Goal: Information Seeking & Learning: Find specific fact

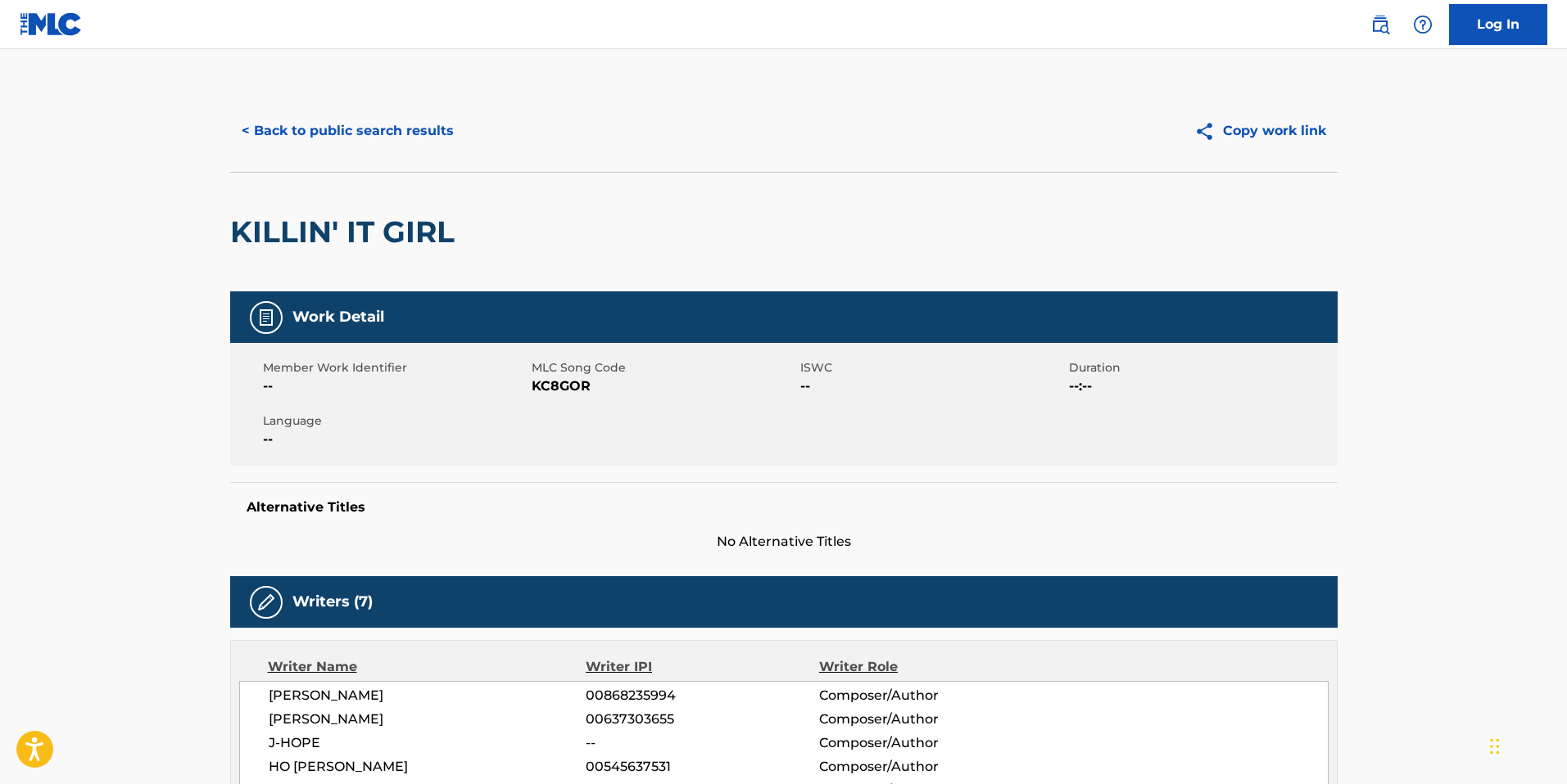
click at [289, 125] on button "< Back to public search results" at bounding box center [348, 131] width 235 height 41
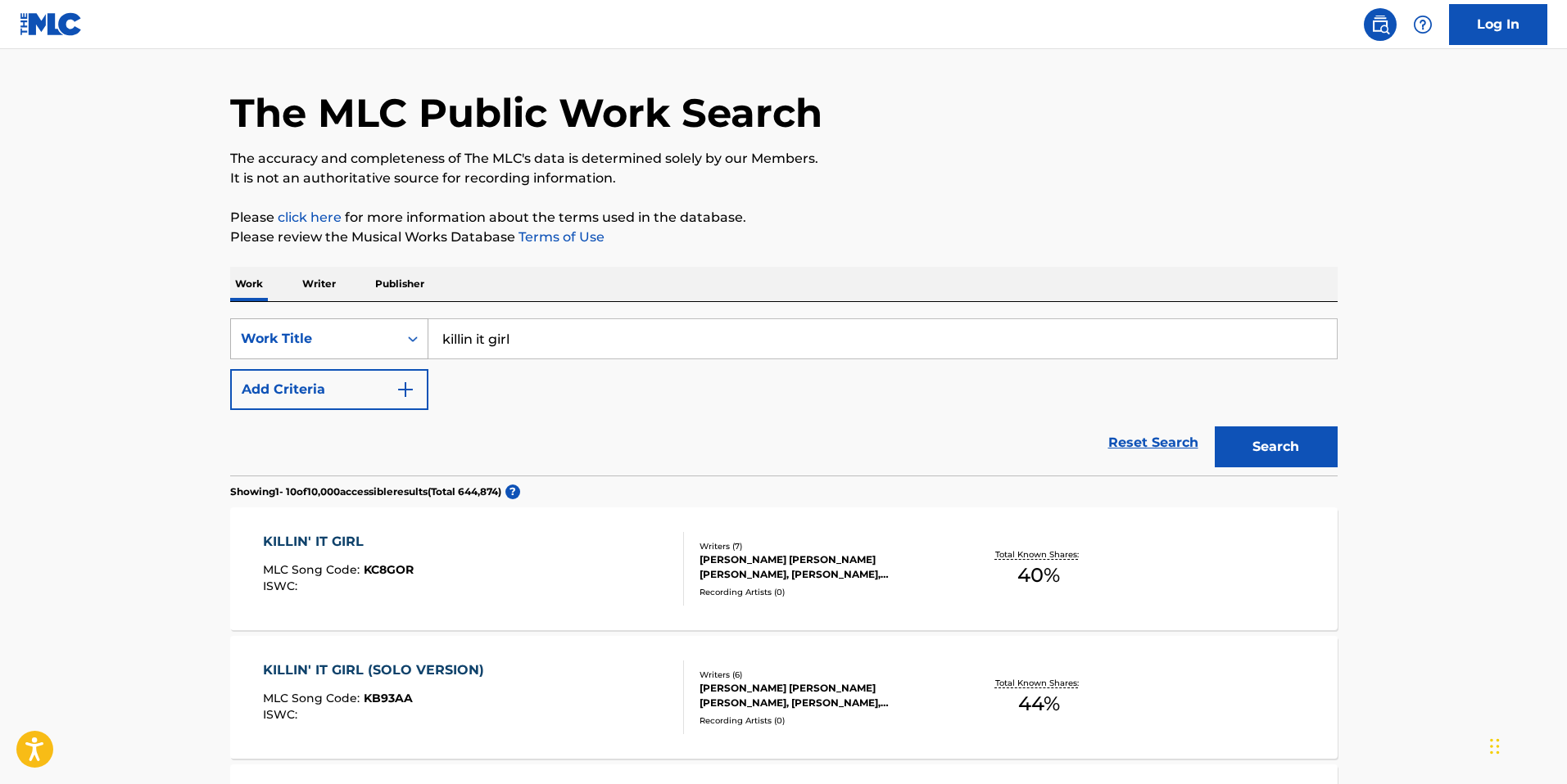
drag, startPoint x: 523, startPoint y: 339, endPoint x: 425, endPoint y: 339, distance: 98.0
click at [425, 339] on div "SearchWithCriteriab3170f59-e8ac-4d7d-8e9d-81a2f57f9b0a Work Title killin it girl" at bounding box center [784, 338] width 1107 height 41
type input "work on me r. city"
click at [1215, 426] on button "Search" at bounding box center [1276, 447] width 123 height 41
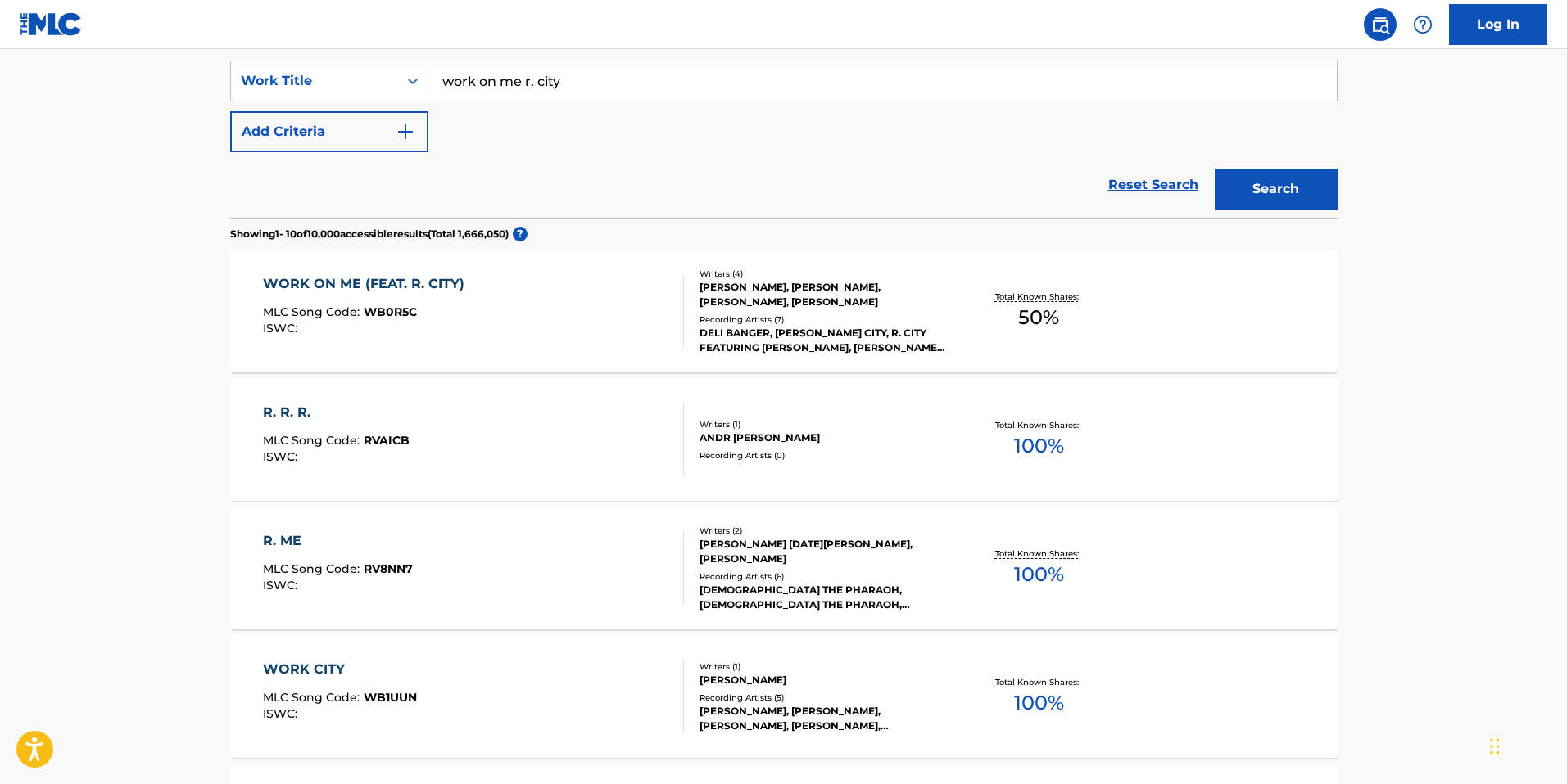
scroll to position [221, 0]
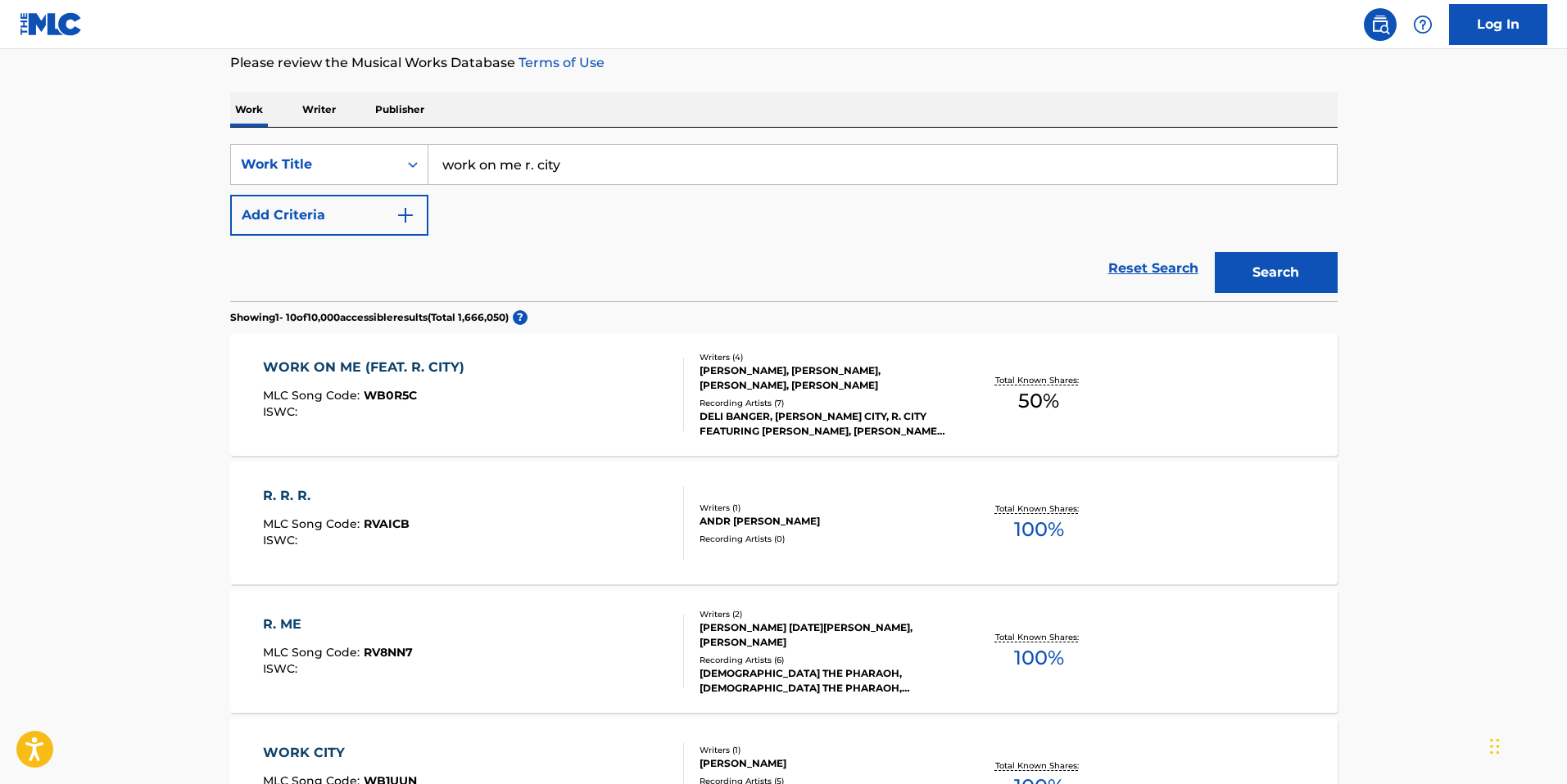
click at [509, 379] on div "WORK ON ME (FEAT. R. CITY) MLC Song Code : WB0R5C ISWC :" at bounding box center [474, 394] width 421 height 74
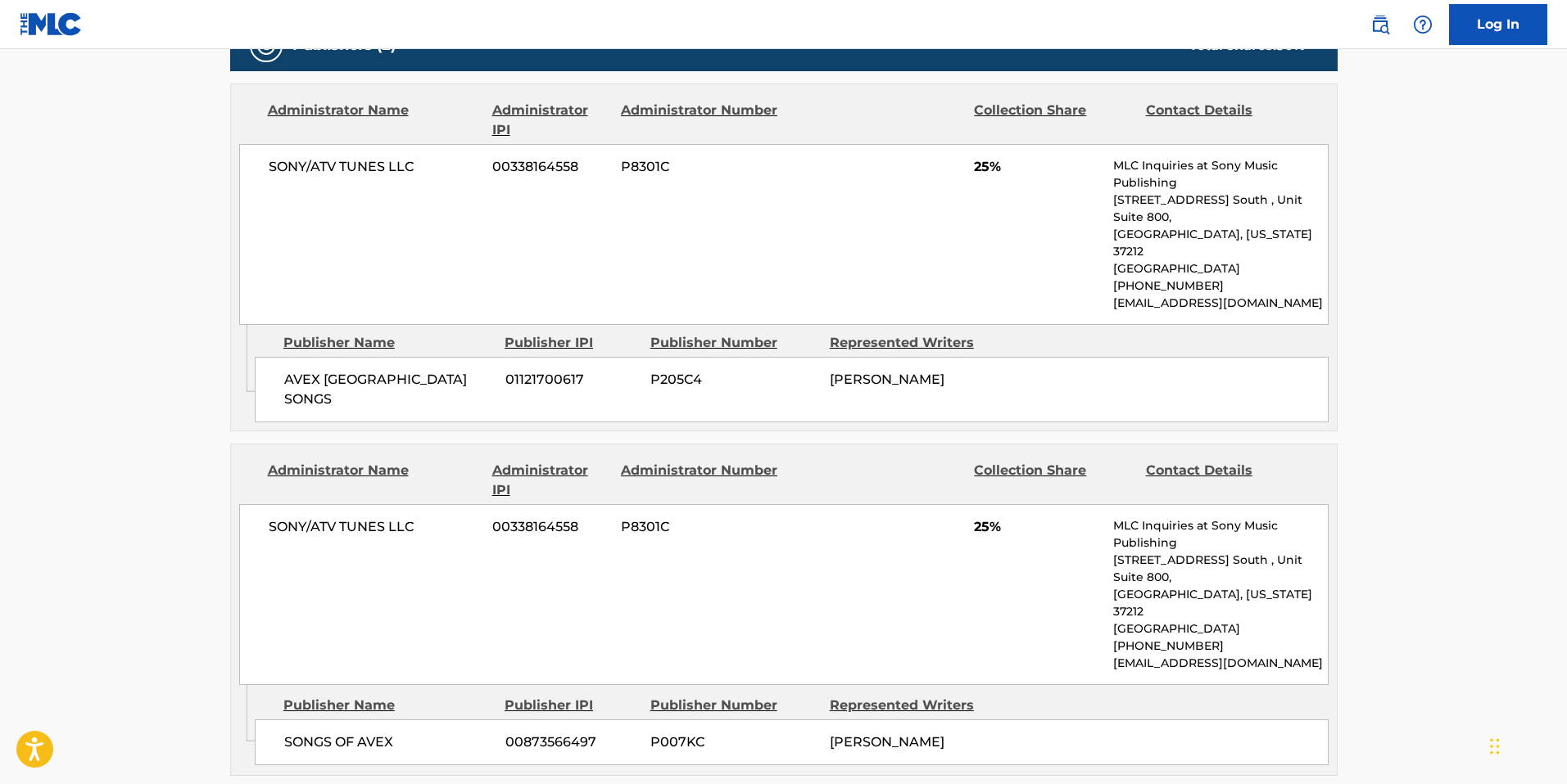
scroll to position [802, 0]
drag, startPoint x: 909, startPoint y: 691, endPoint x: 806, endPoint y: 674, distance: 104.4
click at [806, 722] on div "SONGS OF AVEX 00873566497 P007KC [PERSON_NAME]" at bounding box center [792, 744] width 1074 height 46
copy div "[PERSON_NAME]"
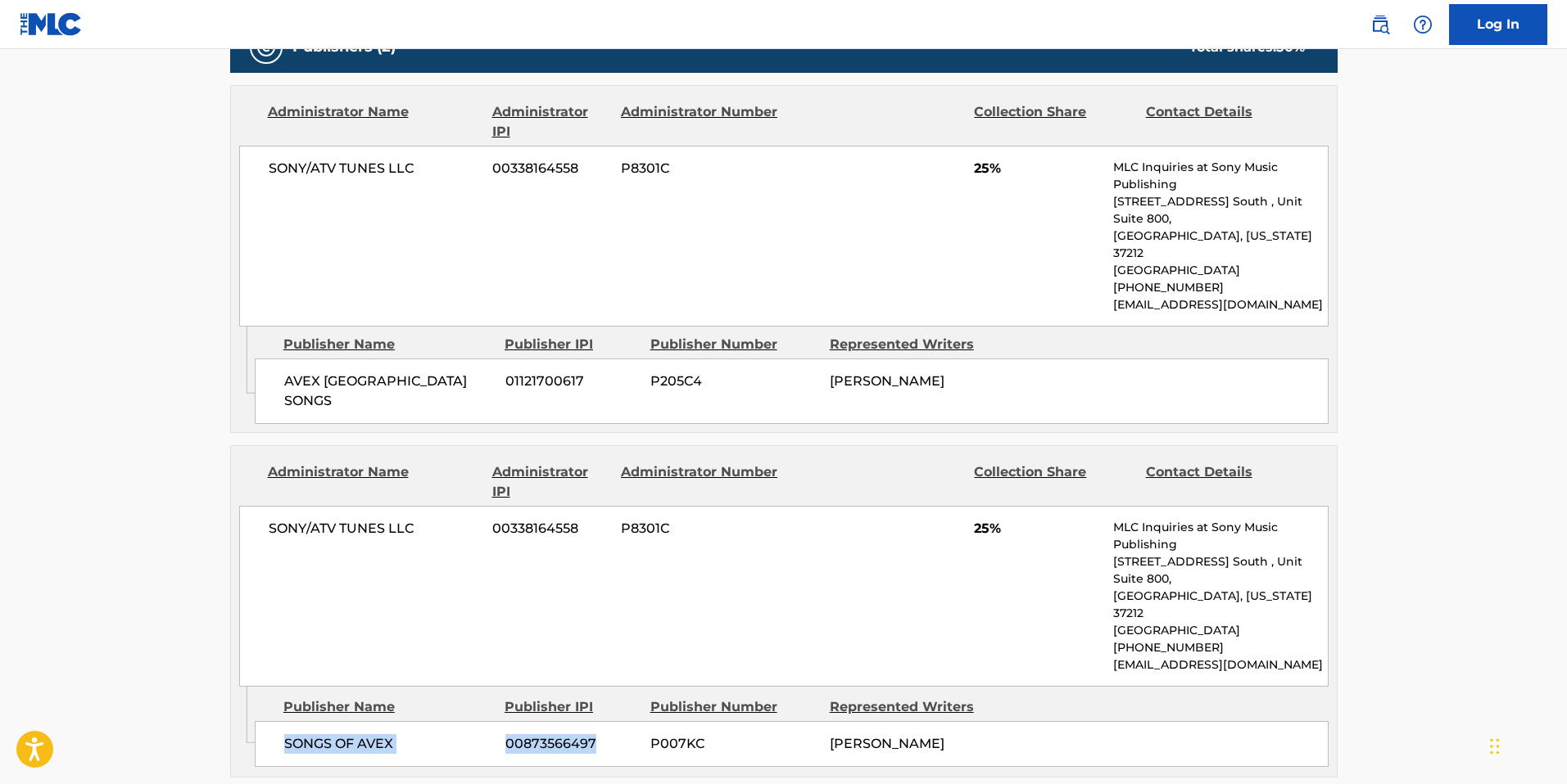
drag, startPoint x: 598, startPoint y: 671, endPoint x: 269, endPoint y: 671, distance: 329.0
click at [269, 722] on div "SONGS OF AVEX 00873566497 P007KC [PERSON_NAME]" at bounding box center [792, 744] width 1074 height 46
copy div "SONGS OF AVEX 00873566497"
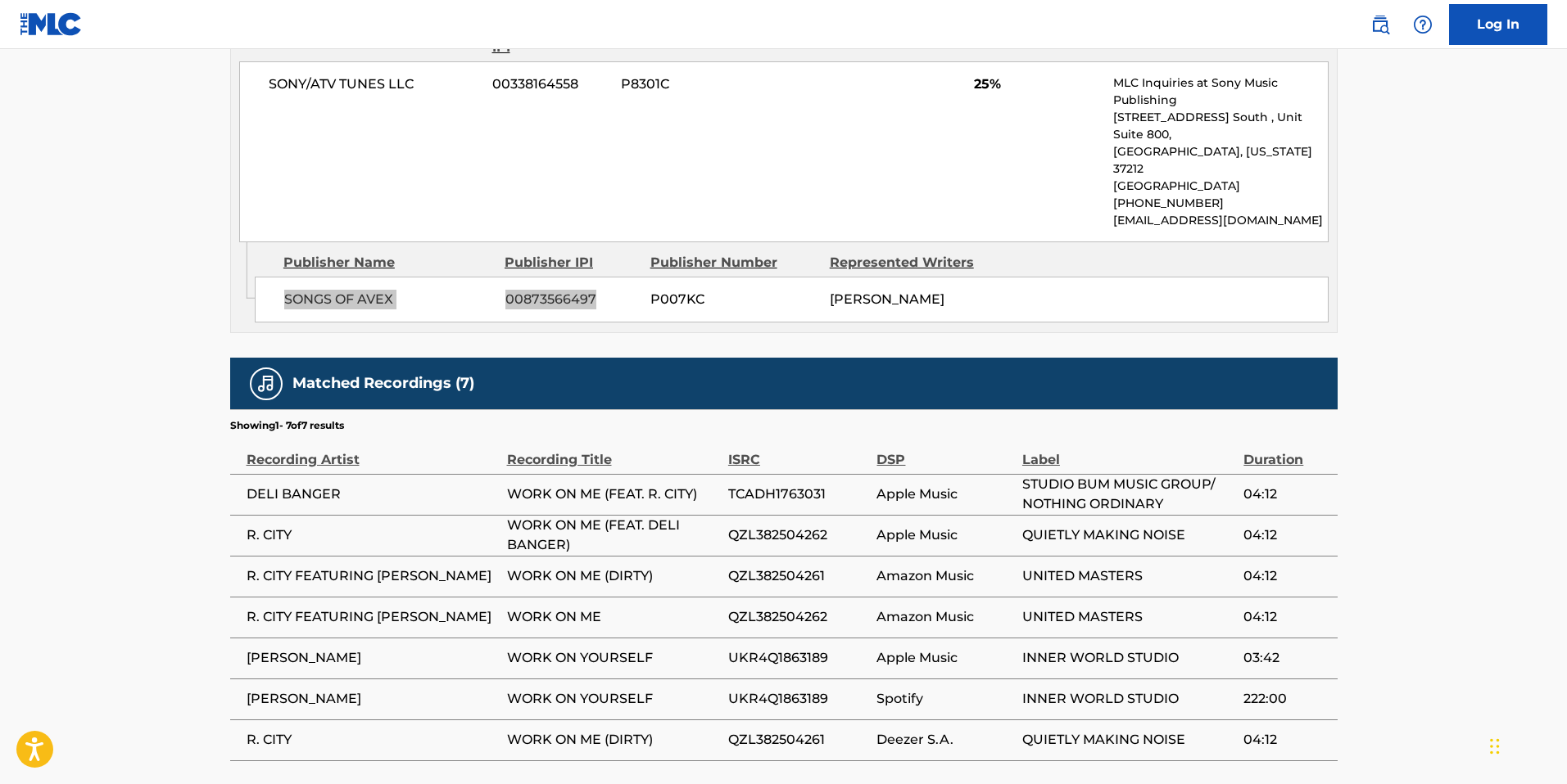
scroll to position [1274, 0]
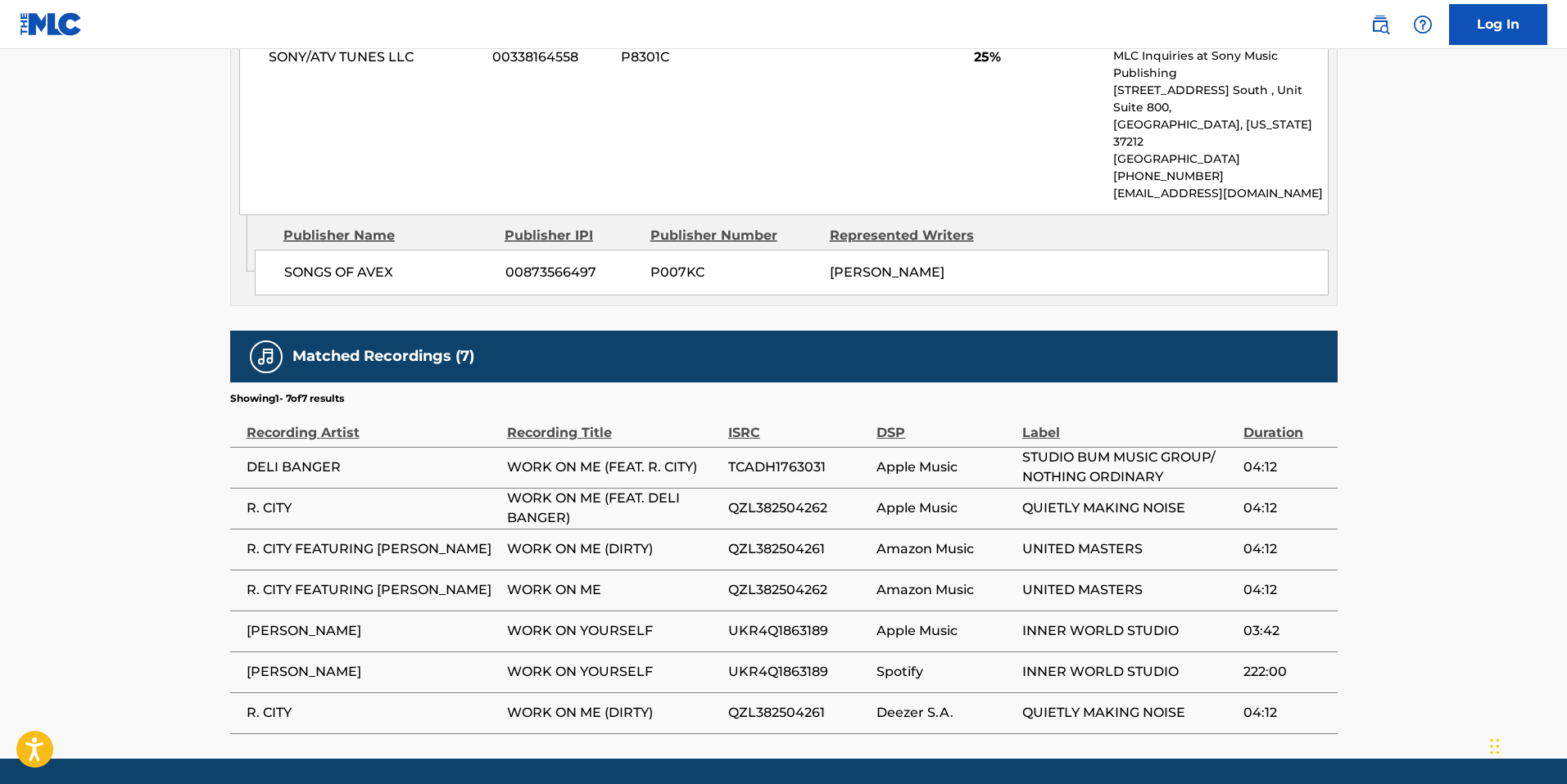
click at [710, 331] on div "Matched Recordings (7)" at bounding box center [784, 357] width 1107 height 51
drag, startPoint x: 823, startPoint y: 496, endPoint x: 718, endPoint y: 497, distance: 105.0
click at [718, 528] on tr "R. CITY FEATURING [PERSON_NAME] WORK ON ME (DIRTY) QZL382504261 Amazon Music UN…" at bounding box center [784, 549] width 1107 height 41
copy tr "QZL382504261"
click at [819, 581] on span "QZL382504262" at bounding box center [798, 590] width 141 height 19
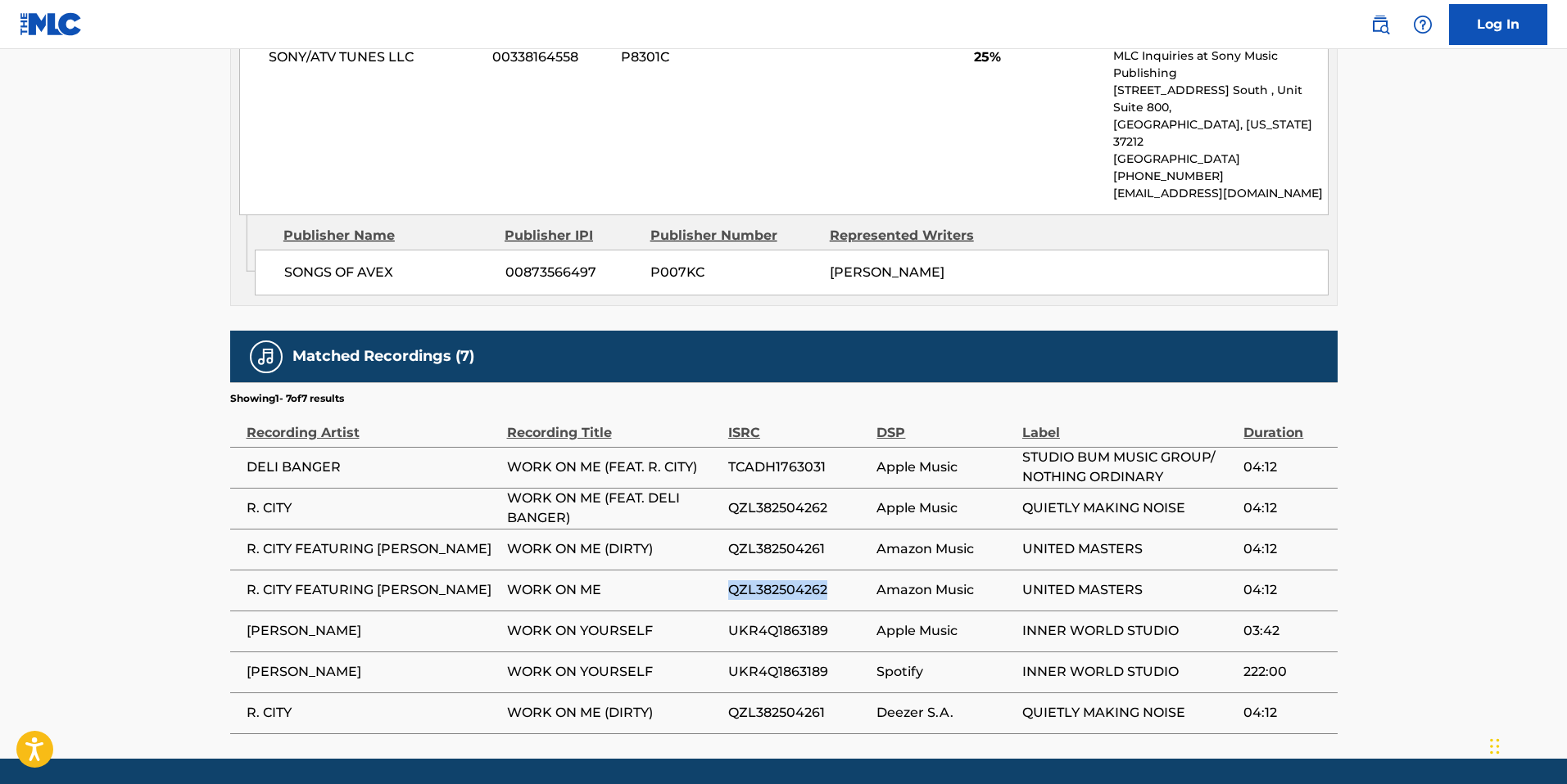
drag, startPoint x: 827, startPoint y: 536, endPoint x: 718, endPoint y: 538, distance: 109.0
click at [718, 570] on tr "R. CITY FEATURING [PERSON_NAME] WORK ON ME QZL382504262 Amazon Music UNITED MAS…" at bounding box center [784, 590] width 1107 height 41
copy tr "QZL382504262"
